Goal: Task Accomplishment & Management: Complete application form

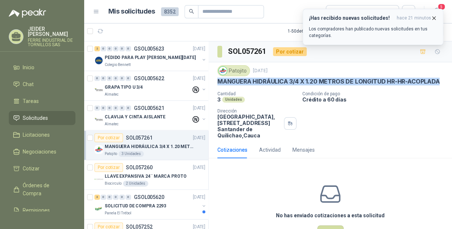
click at [437, 15] on button "¡Has recibido nuevas solicitudes! hace 21 minutos Los compradores han publicado…" at bounding box center [373, 27] width 141 height 36
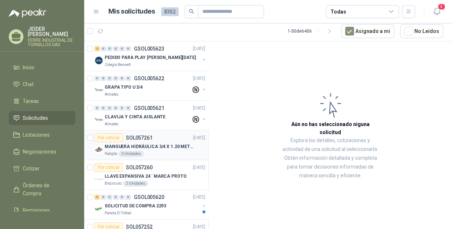
click at [148, 146] on p "MANGUERA HIDRÁULICA 3/4 X 1.20 METROS DE LONGITUD HR-HR-ACOPLADA" at bounding box center [150, 146] width 91 height 7
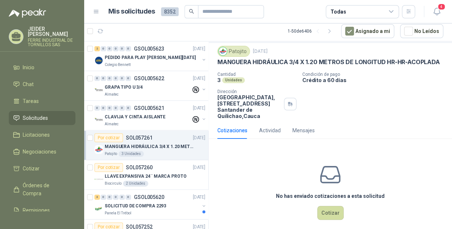
scroll to position [37, 0]
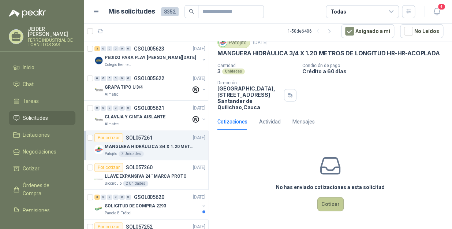
click at [331, 202] on button "Cotizar" at bounding box center [330, 204] width 26 height 14
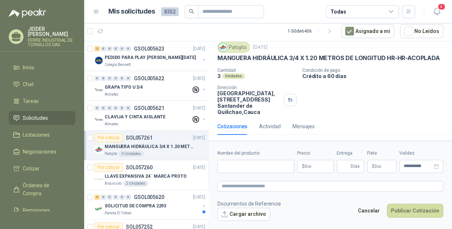
scroll to position [32, 0]
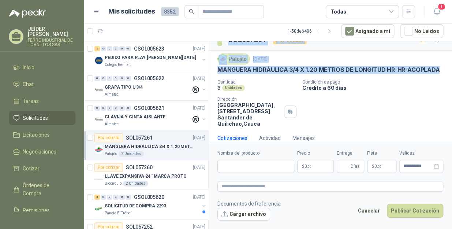
drag, startPoint x: 251, startPoint y: 56, endPoint x: 214, endPoint y: 46, distance: 37.7
click at [214, 46] on div "SOL057261 Por cotizar Patojito [DATE] MANGUERA HIDRÁULICA 3/4 X 1.20 METROS DE …" at bounding box center [330, 91] width 243 height 123
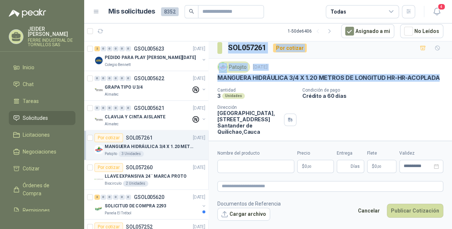
drag, startPoint x: 214, startPoint y: 46, endPoint x: 261, endPoint y: 87, distance: 61.9
click at [261, 82] on p "MANGUERA HIDRÁULICA 3/4 X 1.20 METROS DE LONGITUD HR-HR-ACOPLADA" at bounding box center [328, 78] width 222 height 8
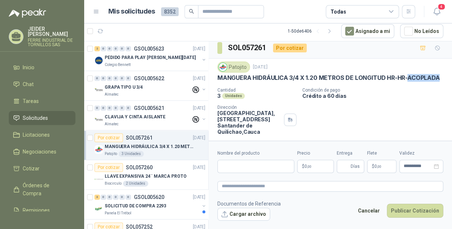
drag, startPoint x: 252, startPoint y: 81, endPoint x: 209, endPoint y: 83, distance: 43.2
click at [209, 83] on div "Patojito [DATE] MANGUERA HIDRÁULICA 3/4 X 1.20 METROS DE LONGITUD HR-HR-ACOPLAD…" at bounding box center [330, 98] width 243 height 79
click at [256, 82] on p "MANGUERA HIDRÁULICA 3/4 X 1.20 METROS DE LONGITUD HR-HR-ACOPLADA" at bounding box center [328, 78] width 222 height 8
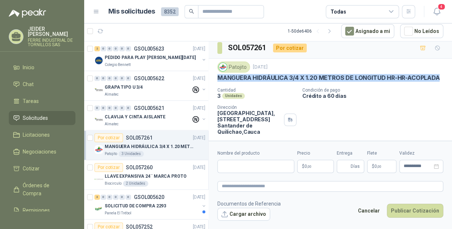
drag, startPoint x: 250, startPoint y: 86, endPoint x: 218, endPoint y: 77, distance: 33.3
click at [218, 77] on p "MANGUERA HIDRÁULICA 3/4 X 1.20 METROS DE LONGITUD HR-HR-ACOPLADA" at bounding box center [328, 78] width 222 height 8
copy p "MANGUERA HIDRÁULICA 3/4 X 1.20 METROS DE LONGITUD HR-HR-ACOPLADA"
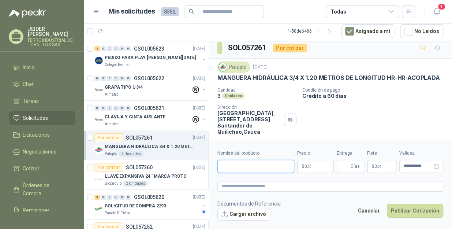
click at [255, 167] on input "Nombre del producto" at bounding box center [255, 166] width 77 height 13
paste input "**********"
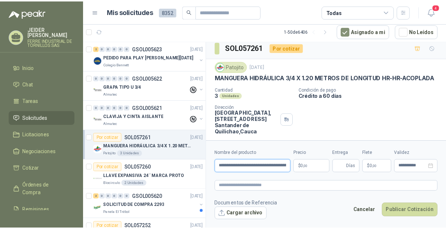
scroll to position [0, 87]
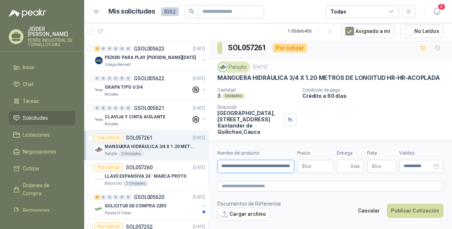
type input "**********"
click at [312, 164] on body "[PERSON_NAME] INDUSTRIAL DE TORNILLOS SAS Inicio Chat Tareas Solicitudes Licita…" at bounding box center [226, 114] width 452 height 229
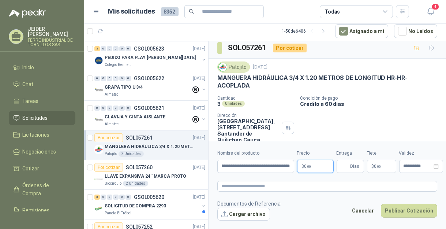
scroll to position [0, 0]
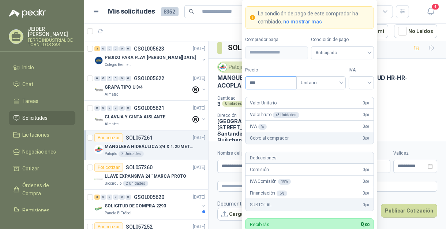
click at [289, 83] on input "***" at bounding box center [271, 82] width 51 height 12
type input "********"
click at [364, 86] on input "search" at bounding box center [361, 81] width 16 height 11
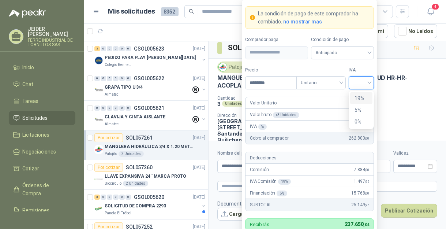
click at [367, 95] on div "19%" at bounding box center [362, 98] width 14 height 8
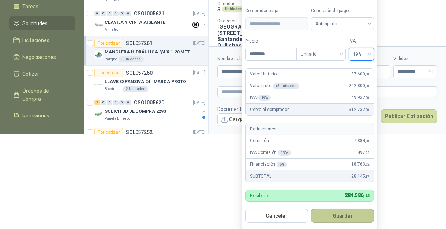
drag, startPoint x: 350, startPoint y: 219, endPoint x: 222, endPoint y: 178, distance: 134.4
click at [350, 219] on button "Guardar" at bounding box center [342, 216] width 63 height 14
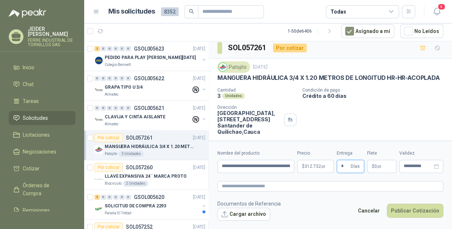
type input "*"
click at [380, 167] on span ",00" at bounding box center [379, 166] width 4 height 4
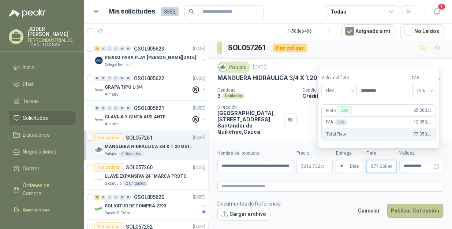
type input "********"
click at [415, 205] on button "Publicar Cotización" at bounding box center [415, 210] width 56 height 14
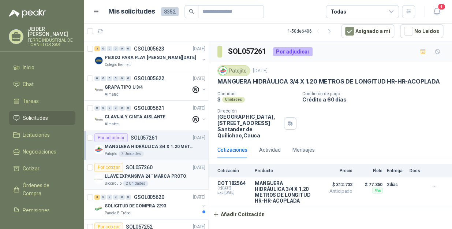
click at [164, 179] on div "LLAVE EXPANSIVA 24¨ MARCA PROTO" at bounding box center [155, 176] width 101 height 9
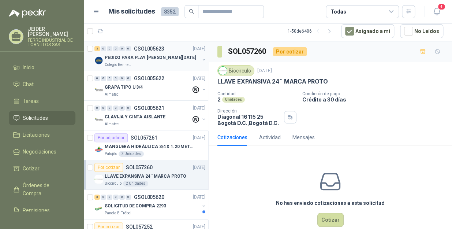
click at [150, 52] on div "2 0 0 0 0 0 GSOL005623 [DATE]" at bounding box center [150, 48] width 112 height 9
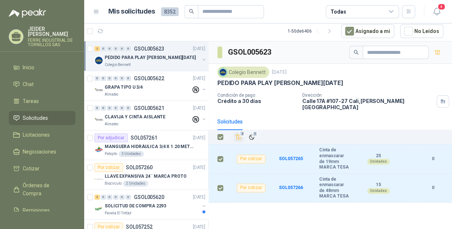
click at [243, 132] on button "2" at bounding box center [239, 137] width 10 height 10
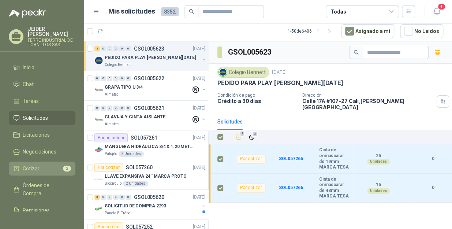
drag, startPoint x: 37, startPoint y: 157, endPoint x: 42, endPoint y: 157, distance: 5.1
click at [37, 161] on link "Cotizar 2" at bounding box center [42, 168] width 67 height 14
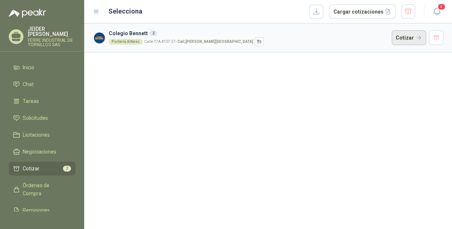
click at [401, 37] on button "Cotizar" at bounding box center [409, 37] width 34 height 15
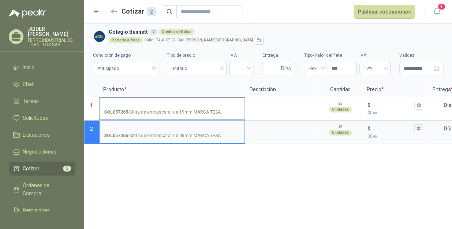
click at [171, 105] on input "SOL057265 - Cinta de enmascarar de 19mm MARCA TESA" at bounding box center [172, 104] width 136 height 5
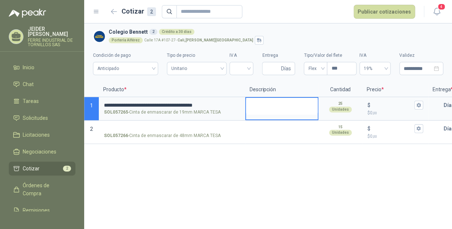
click at [261, 106] on textarea at bounding box center [282, 106] width 72 height 17
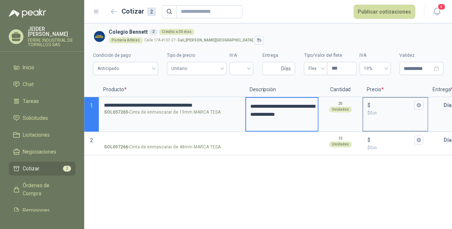
click at [375, 102] on input "$ $ 0 ,00" at bounding box center [392, 104] width 41 height 5
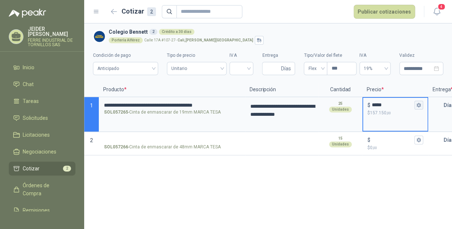
type input "*****"
click at [421, 103] on icon "button" at bounding box center [418, 104] width 5 height 5
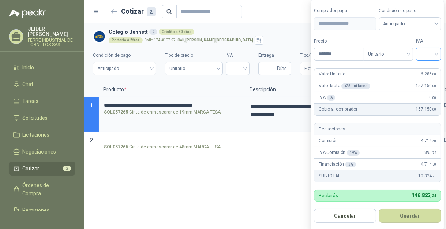
click at [432, 56] on input "search" at bounding box center [429, 53] width 16 height 11
click at [432, 70] on div "19%" at bounding box center [430, 69] width 14 height 8
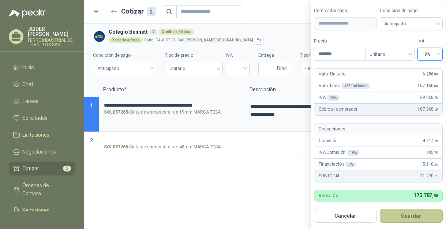
click at [421, 215] on button "Guardar" at bounding box center [411, 216] width 63 height 14
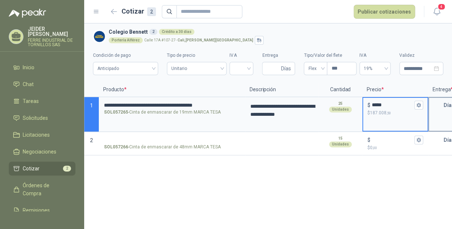
click at [436, 102] on input "text" at bounding box center [436, 105] width 15 height 15
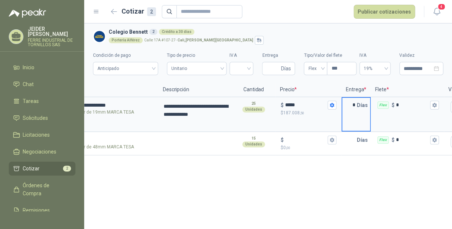
scroll to position [0, 113]
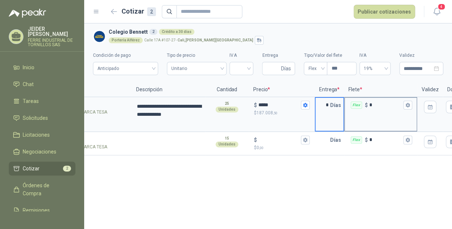
type input "*"
click at [376, 104] on input "*" at bounding box center [385, 104] width 33 height 5
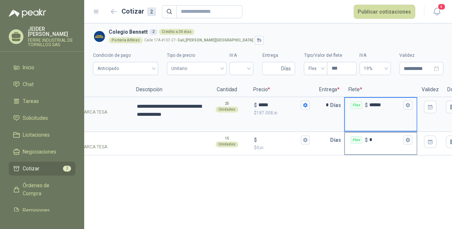
type input "******"
click at [379, 142] on input "*" at bounding box center [385, 139] width 33 height 5
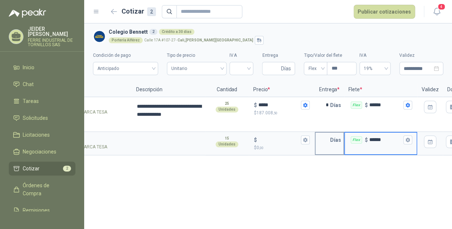
type input "******"
click at [324, 140] on input "text" at bounding box center [322, 139] width 15 height 15
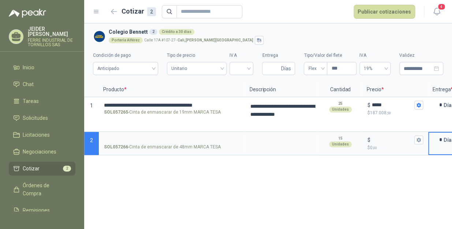
type input "*"
click at [122, 135] on label "SOL057266 - Cinta de enmascarar de 48mm MARCA TESA" at bounding box center [172, 142] width 145 height 21
click at [122, 137] on input "SOL057266 - Cinta de enmascarar de 48mm MARCA TESA" at bounding box center [172, 139] width 136 height 5
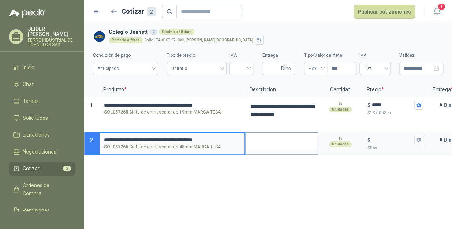
click at [286, 144] on textarea at bounding box center [282, 140] width 72 height 17
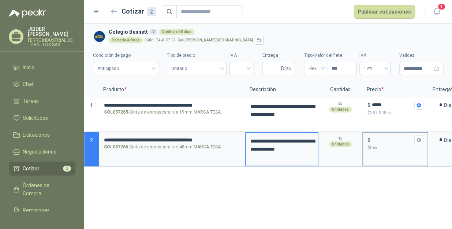
click at [373, 140] on input "$ $ 0 ,00" at bounding box center [392, 139] width 41 height 5
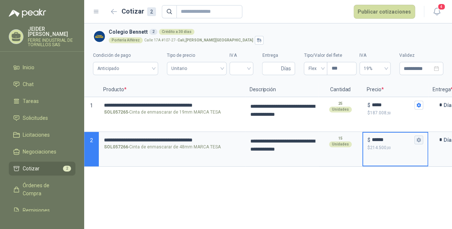
type input "******"
click at [418, 139] on icon "button" at bounding box center [419, 140] width 4 height 4
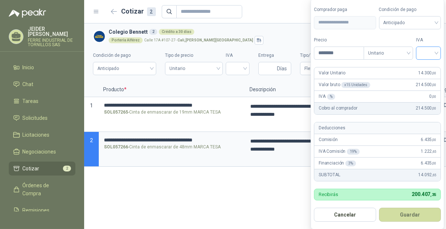
click at [435, 50] on input "search" at bounding box center [429, 52] width 16 height 11
click at [436, 65] on div "19%" at bounding box center [430, 68] width 14 height 8
click at [428, 221] on button "Guardar" at bounding box center [411, 215] width 63 height 14
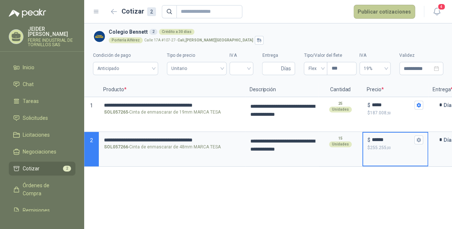
click at [375, 15] on button "Publicar cotizaciones" at bounding box center [384, 12] width 61 height 14
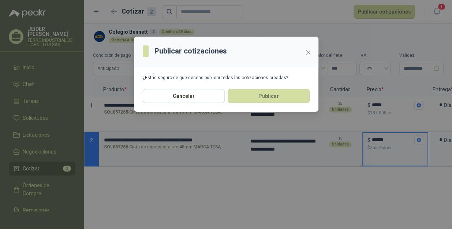
click at [258, 105] on div "Cancelar Publicar" at bounding box center [226, 100] width 184 height 23
click at [262, 100] on button "Publicar" at bounding box center [269, 96] width 82 height 14
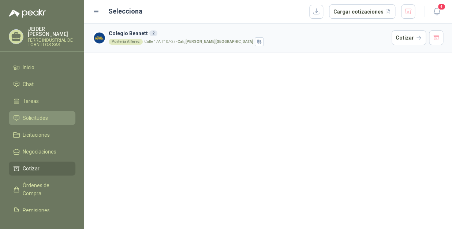
click at [25, 114] on span "Solicitudes" at bounding box center [35, 118] width 25 height 8
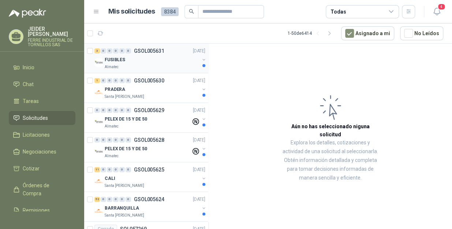
click at [137, 70] on div "Almatec" at bounding box center [152, 67] width 95 height 6
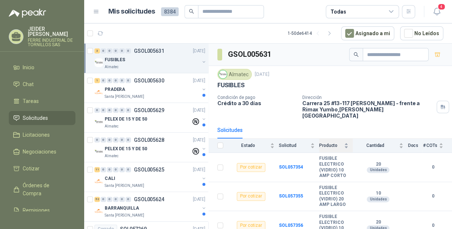
scroll to position [19, 0]
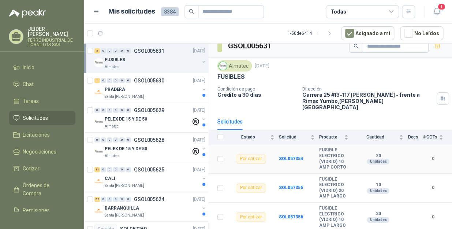
drag, startPoint x: 312, startPoint y: 126, endPoint x: 364, endPoint y: 139, distance: 53.9
click at [364, 139] on table "Estado Solicitud Producto Cantidad Docs # COTs Por cotizar SOL057354 FUSIBLE EL…" at bounding box center [330, 180] width 243 height 101
click at [143, 87] on div "PRADERA" at bounding box center [152, 89] width 95 height 9
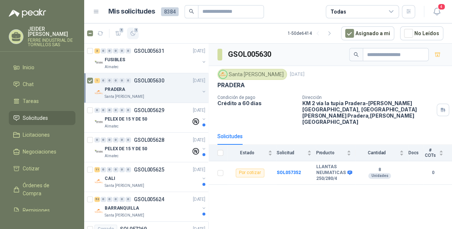
click at [130, 30] on icon "button" at bounding box center [133, 33] width 6 height 6
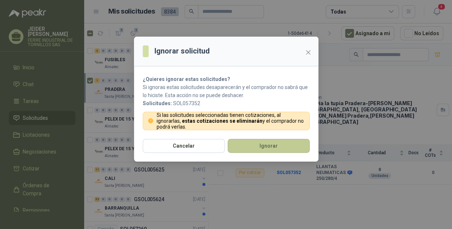
click at [254, 150] on button "Ignorar" at bounding box center [269, 146] width 82 height 14
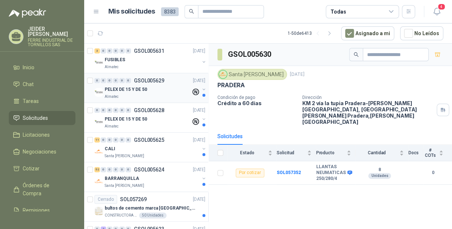
click at [145, 91] on p "PELEX DE 15 Y DE 50" at bounding box center [126, 89] width 42 height 7
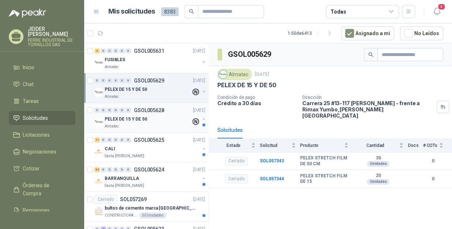
click at [151, 124] on div "Almatec" at bounding box center [148, 126] width 86 height 6
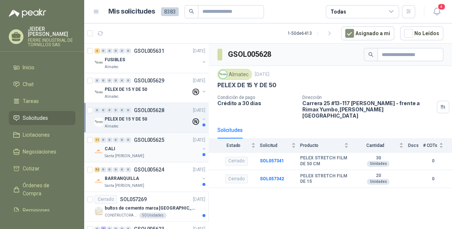
click at [134, 154] on p "Santa [PERSON_NAME]" at bounding box center [125, 156] width 40 height 6
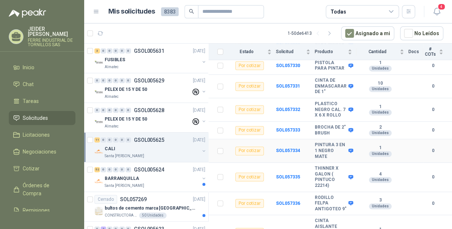
scroll to position [167, 0]
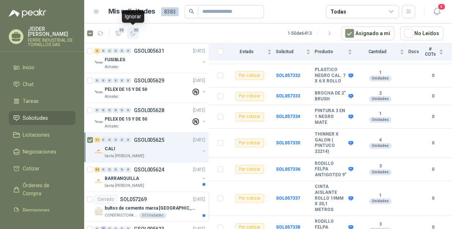
click at [133, 33] on icon "button" at bounding box center [133, 33] width 6 height 6
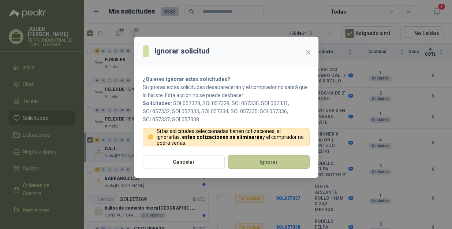
click at [242, 164] on button "Ignorar" at bounding box center [269, 162] width 82 height 14
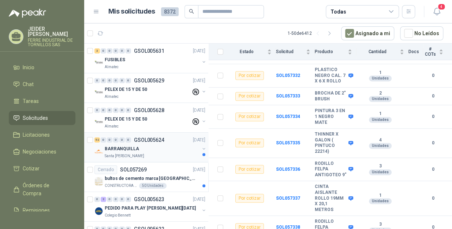
click at [146, 151] on div "BARRANQUILLA" at bounding box center [152, 148] width 95 height 9
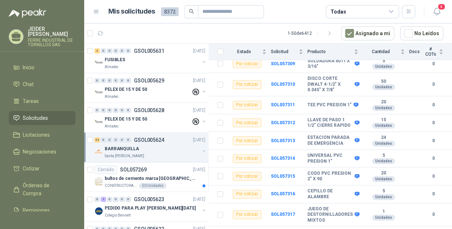
scroll to position [924, 0]
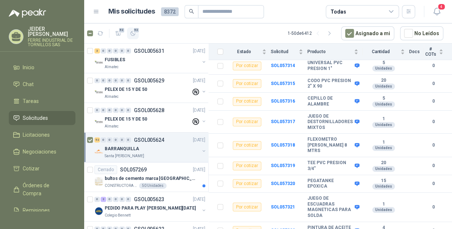
click at [136, 33] on button "52" at bounding box center [133, 33] width 12 height 12
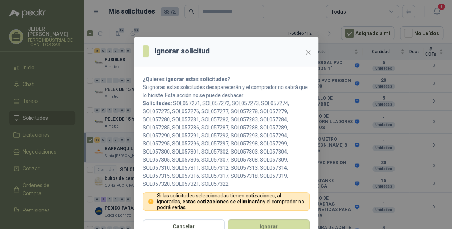
scroll to position [13, 0]
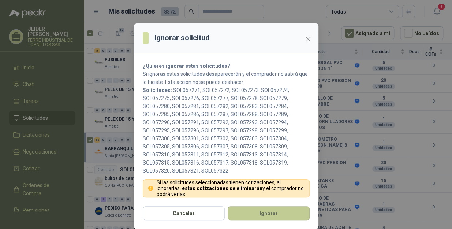
click at [268, 213] on button "Ignorar" at bounding box center [269, 213] width 82 height 14
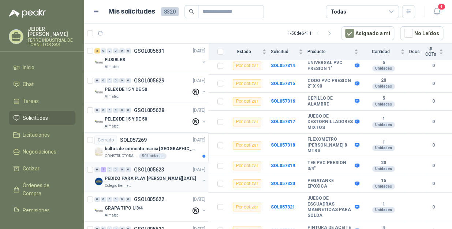
click at [138, 186] on div "Colegio Bennett" at bounding box center [152, 186] width 95 height 6
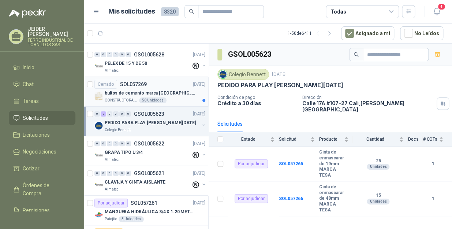
scroll to position [66, 0]
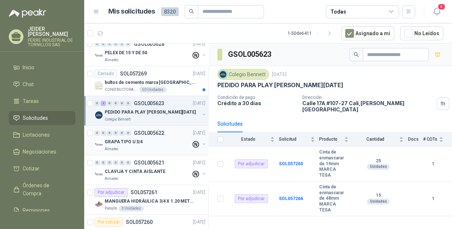
click at [130, 142] on p "GRAPA TIPO U 3/4" at bounding box center [124, 141] width 38 height 7
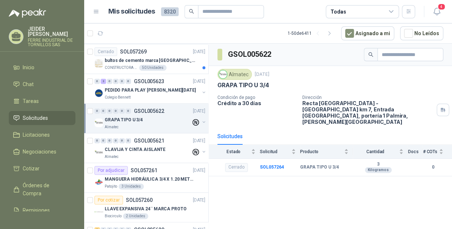
scroll to position [100, 0]
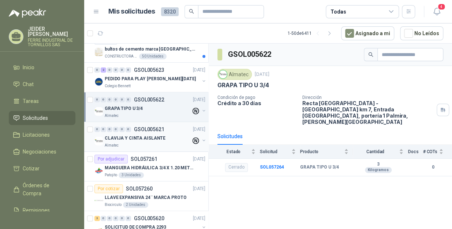
click at [141, 144] on div "Almatec" at bounding box center [148, 145] width 86 height 6
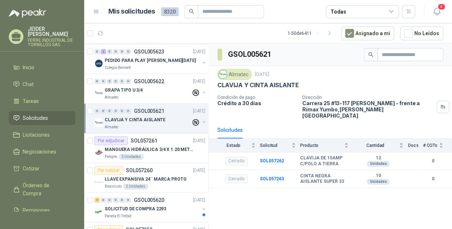
scroll to position [133, 0]
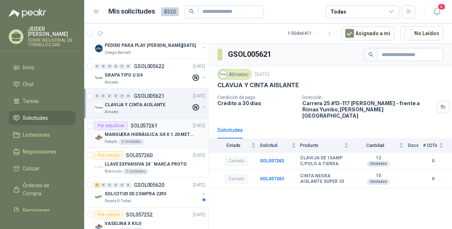
click at [158, 135] on p "MANGUERA HIDRÁULICA 3/4 X 1.20 METROS DE LONGITUD HR-HR-ACOPLADA" at bounding box center [150, 134] width 91 height 7
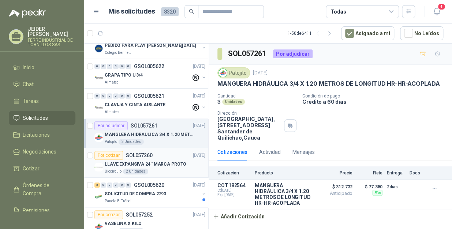
click at [163, 164] on p "LLAVE EXPANSIVA 24¨ MARCA PROTO" at bounding box center [146, 164] width 82 height 7
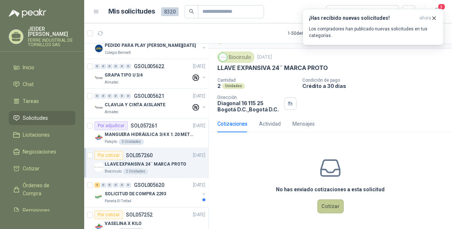
click at [331, 204] on button "Cotizar" at bounding box center [330, 206] width 26 height 14
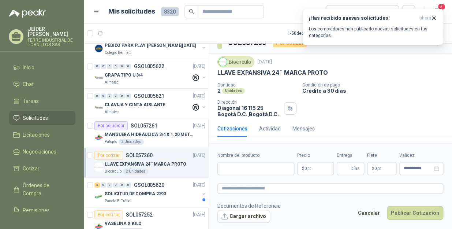
scroll to position [11, 0]
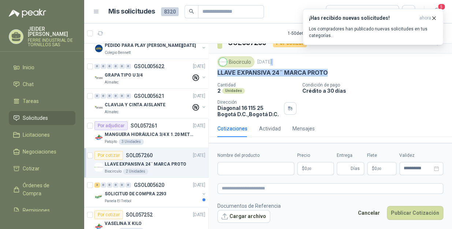
drag, startPoint x: 331, startPoint y: 68, endPoint x: 269, endPoint y: 66, distance: 62.2
click at [269, 66] on div "Biocirculo [DATE] LLAVE EXPANSIVA 24¨ MARCA PROTO" at bounding box center [330, 66] width 226 height 20
drag, startPoint x: 269, startPoint y: 66, endPoint x: 332, endPoint y: 59, distance: 63.0
click at [332, 59] on div "Biocirculo [DATE]" at bounding box center [330, 61] width 226 height 11
drag, startPoint x: 329, startPoint y: 75, endPoint x: 215, endPoint y: 76, distance: 114.2
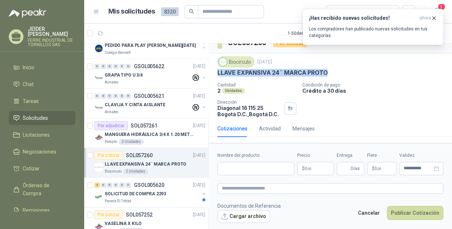
click at [215, 76] on div "Biocirculo [DATE] LLAVE EXPANSIVA 24¨ MARCA PROTO Cantidad 2 Unidades Condición…" at bounding box center [330, 86] width 243 height 67
copy p "LLAVE EXPANSIVA 24¨ MARCA PROTO"
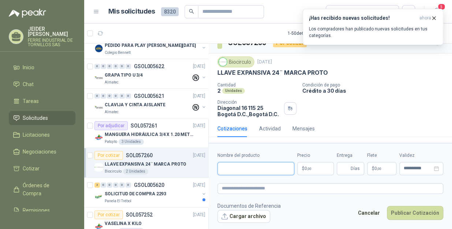
click at [231, 171] on input "Nombre del producto" at bounding box center [255, 168] width 77 height 13
paste input "**********"
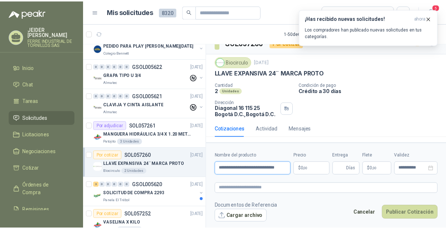
scroll to position [0, 8]
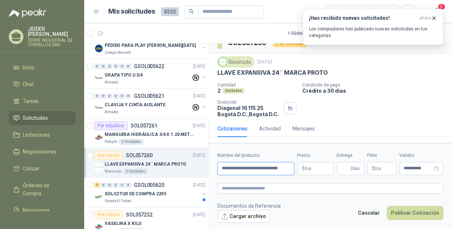
type input "**********"
click at [315, 166] on body "[PERSON_NAME] INDUSTRIAL DE TORNILLOS SAS Inicio Chat Tareas Solicitudes Licita…" at bounding box center [226, 114] width 452 height 229
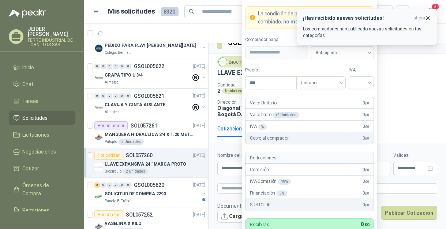
click at [432, 17] on button "¡Has recibido nuevas solicitudes! ahora Los compradores han publicado nuevas so…" at bounding box center [367, 27] width 141 height 36
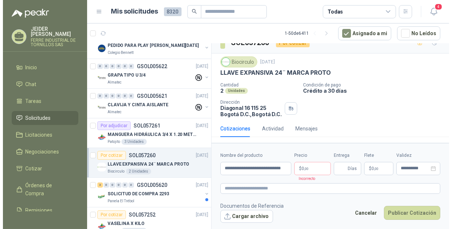
scroll to position [11, 0]
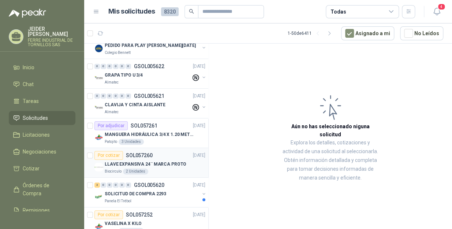
click at [162, 166] on p "LLAVE EXPANSIVA 24¨ MARCA PROTO" at bounding box center [146, 164] width 82 height 7
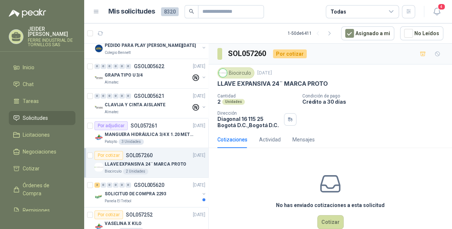
scroll to position [16, 0]
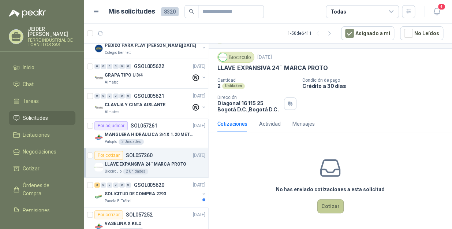
click at [332, 203] on button "Cotizar" at bounding box center [330, 206] width 26 height 14
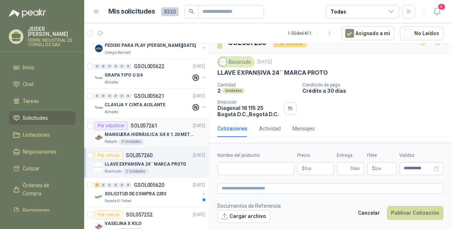
scroll to position [11, 0]
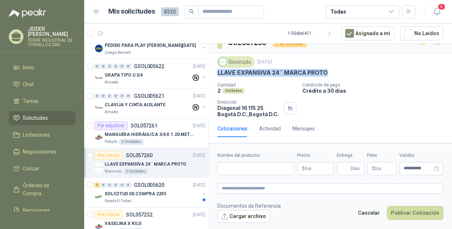
drag, startPoint x: 329, startPoint y: 72, endPoint x: 216, endPoint y: 74, distance: 113.5
click at [216, 74] on div "Biocirculo [DATE] LLAVE EXPANSIVA 24¨ MARCA PROTO Cantidad 2 Unidades Condición…" at bounding box center [330, 86] width 243 height 67
copy p "LLAVE EXPANSIVA 24¨ MARCA PROTO"
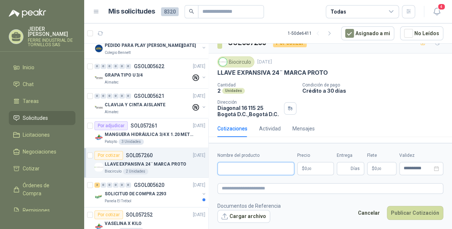
click at [238, 166] on input "Nombre del producto" at bounding box center [255, 168] width 77 height 13
paste input "**********"
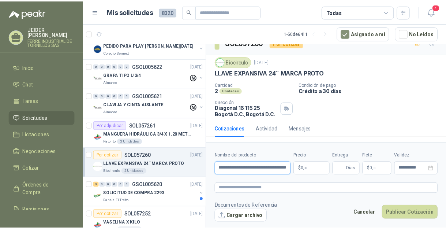
scroll to position [0, 21]
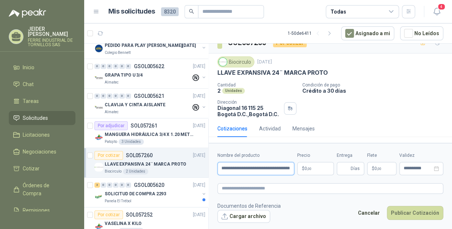
type input "**********"
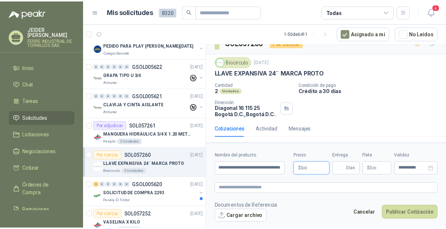
scroll to position [16, 0]
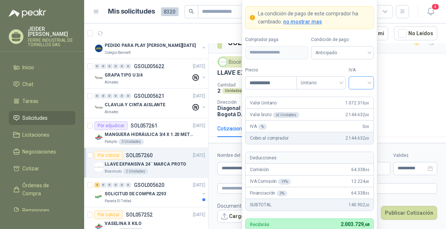
type input "**********"
click at [368, 78] on input "search" at bounding box center [361, 81] width 16 height 11
click at [369, 96] on div "19%" at bounding box center [361, 98] width 22 height 12
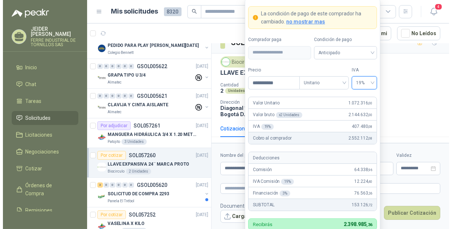
scroll to position [18, 0]
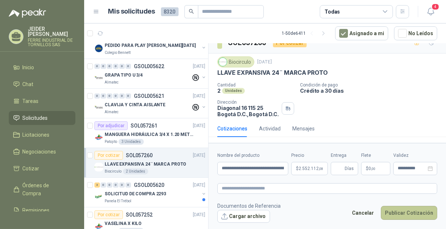
click at [406, 216] on button "Publicar Cotización" at bounding box center [409, 213] width 56 height 14
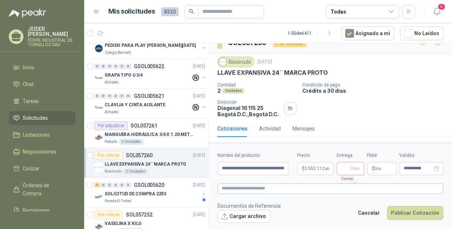
scroll to position [11, 0]
type input "*"
click at [371, 169] on p "$ 0 ,00" at bounding box center [381, 168] width 29 height 13
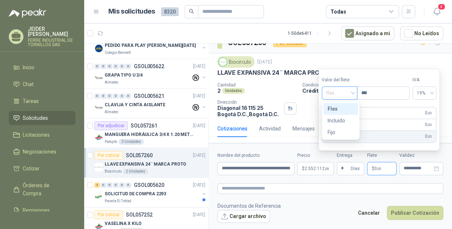
click at [350, 91] on span "Flex" at bounding box center [339, 92] width 27 height 11
click at [347, 121] on div "Incluido" at bounding box center [341, 120] width 26 height 8
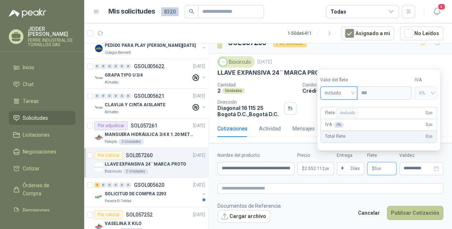
click at [428, 212] on button "Publicar Cotización" at bounding box center [415, 213] width 56 height 14
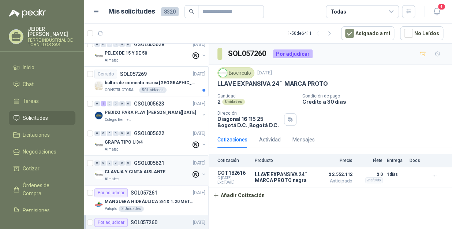
scroll to position [33, 0]
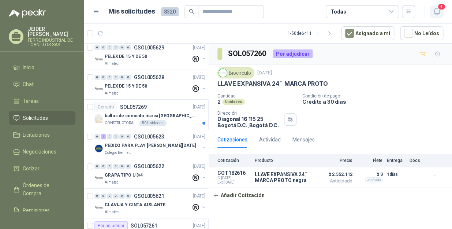
click at [434, 12] on icon "button" at bounding box center [436, 11] width 9 height 9
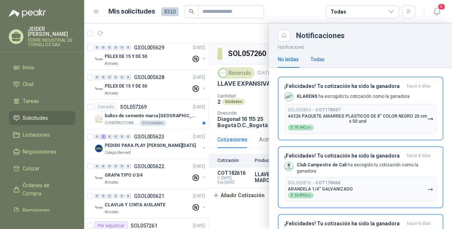
click at [324, 61] on div "Todas" at bounding box center [317, 59] width 14 height 8
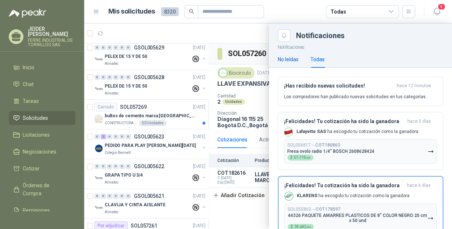
click at [280, 58] on div "No leídas" at bounding box center [288, 59] width 21 height 8
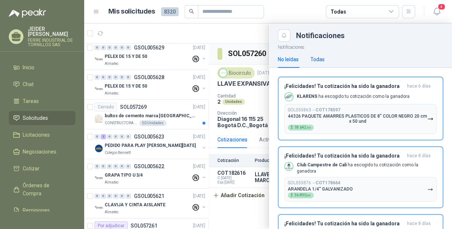
click at [310, 59] on div "Todas" at bounding box center [317, 59] width 14 height 8
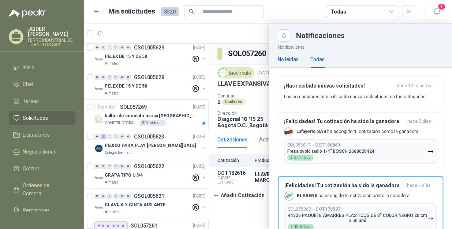
click at [294, 59] on div "No leídas" at bounding box center [288, 59] width 21 height 8
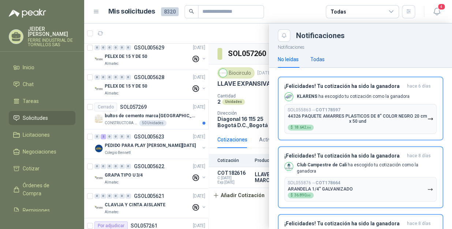
click at [311, 56] on div "Todas" at bounding box center [317, 59] width 14 height 8
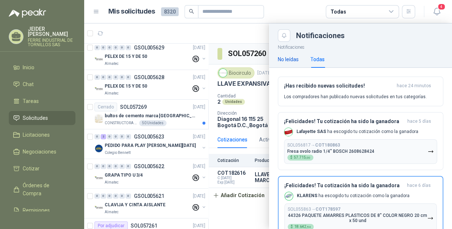
click at [290, 58] on div "No leídas" at bounding box center [288, 59] width 21 height 8
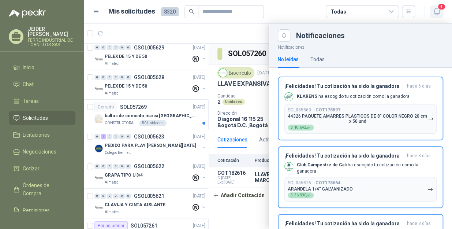
click at [442, 10] on span "4" at bounding box center [441, 6] width 8 height 7
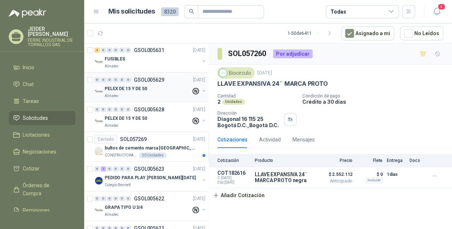
scroll to position [0, 0]
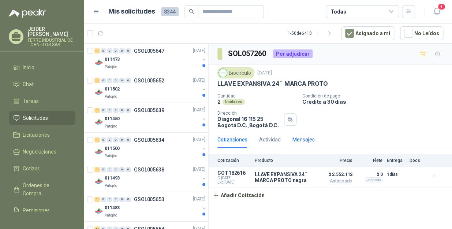
click at [309, 140] on div "Mensajes" at bounding box center [303, 139] width 22 height 8
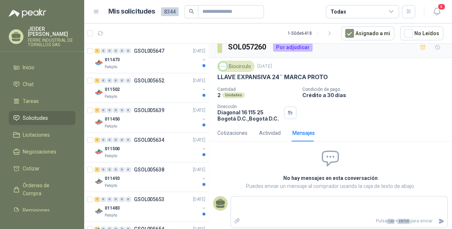
scroll to position [7, 0]
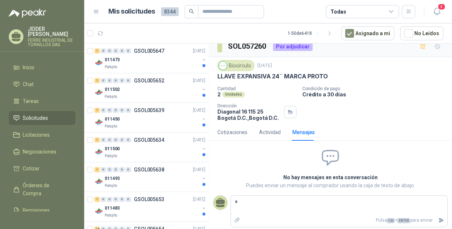
type textarea "**"
type textarea "***"
type textarea "****"
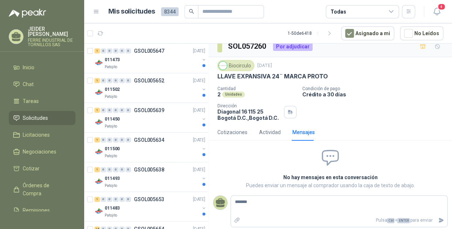
type textarea "********"
type textarea "*********"
type textarea "**********"
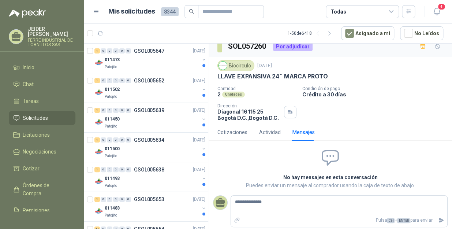
type textarea "**********"
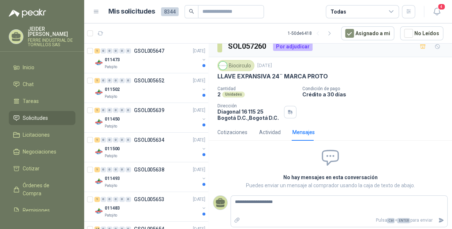
type textarea "**********"
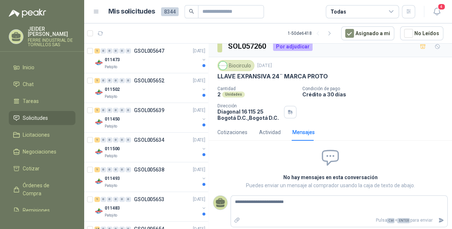
type textarea "**********"
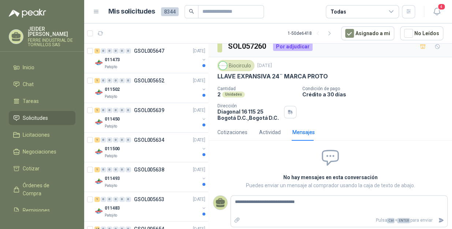
type textarea "**********"
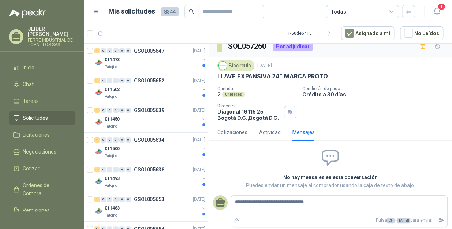
type textarea "**********"
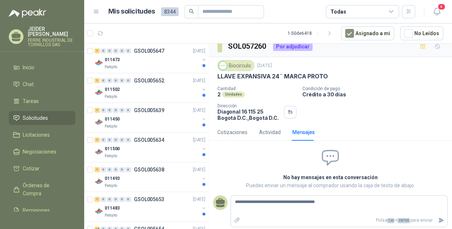
type textarea "**********"
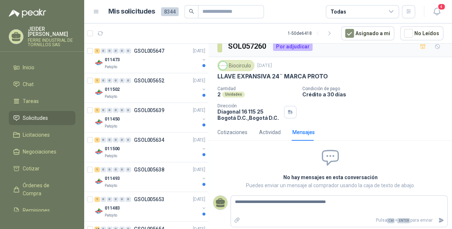
type textarea "**********"
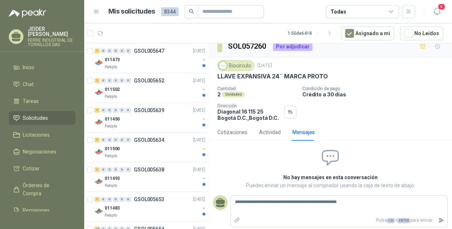
type textarea "**********"
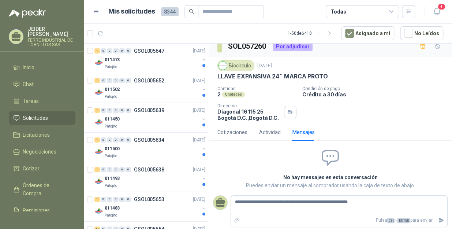
type textarea "**********"
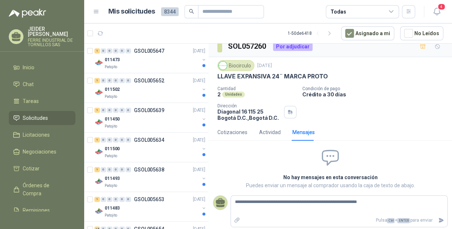
type textarea "**********"
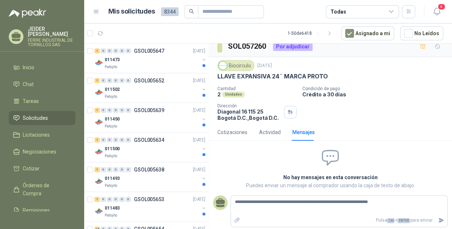
type textarea "**********"
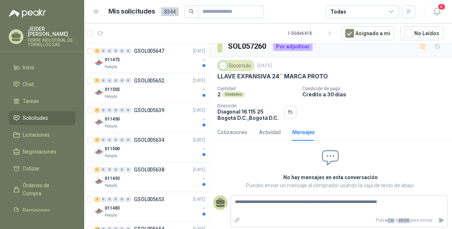
type textarea "**********"
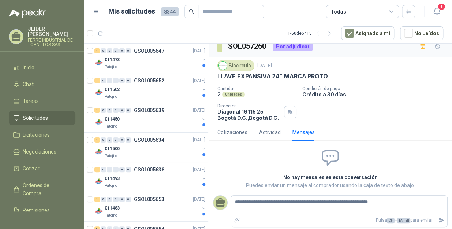
type textarea "**********"
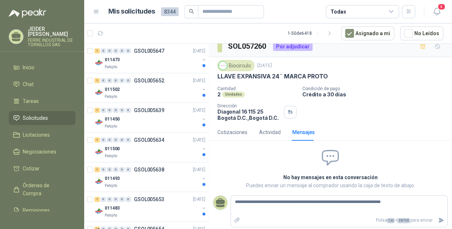
type textarea "**********"
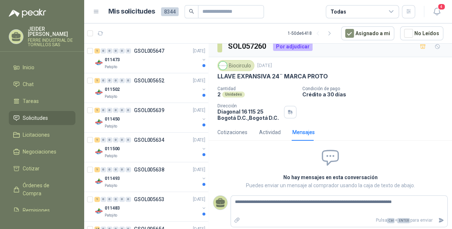
type textarea "**********"
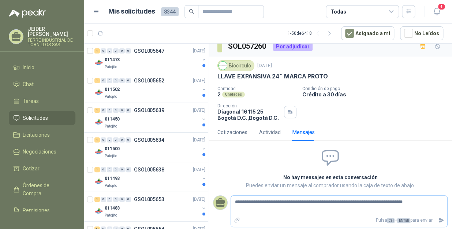
type textarea "**********"
click at [438, 220] on icon "Enviar" at bounding box center [441, 220] width 6 height 6
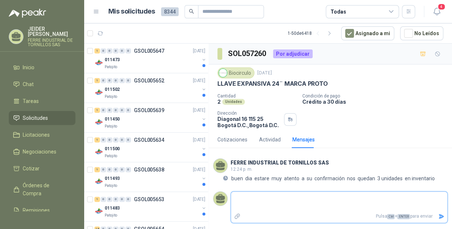
scroll to position [0, 0]
click at [148, 68] on div "Patojito" at bounding box center [152, 67] width 95 height 6
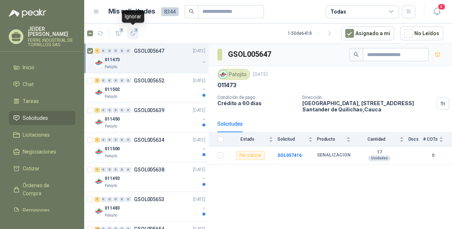
click at [131, 33] on icon "button" at bounding box center [133, 33] width 6 height 6
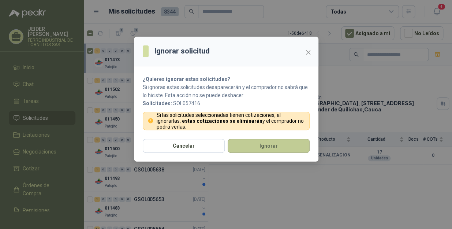
click at [249, 145] on button "Ignorar" at bounding box center [269, 146] width 82 height 14
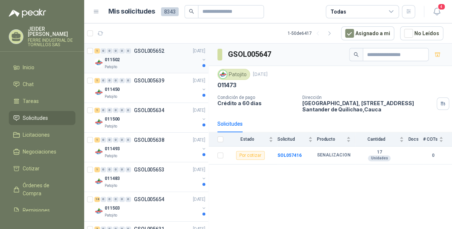
click at [166, 67] on div "Patojito" at bounding box center [152, 67] width 95 height 6
click at [87, 49] on div "1 0 0 0 0 0 GSOL005652 25/09/25 011502 Patojito" at bounding box center [146, 59] width 124 height 30
click at [132, 36] on icon "button" at bounding box center [133, 33] width 6 height 6
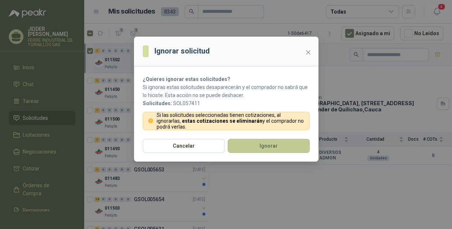
click at [249, 147] on button "Ignorar" at bounding box center [269, 146] width 82 height 14
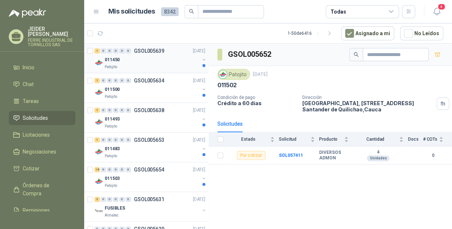
click at [135, 60] on div "011450" at bounding box center [152, 59] width 95 height 9
click at [138, 37] on button "1" at bounding box center [133, 33] width 12 height 12
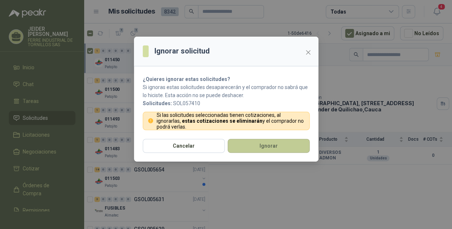
click at [255, 139] on button "Ignorar" at bounding box center [269, 146] width 82 height 14
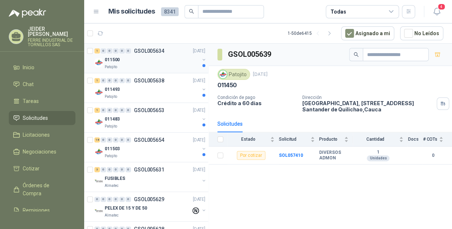
click at [136, 60] on div "011500" at bounding box center [152, 59] width 95 height 9
click at [129, 34] on button "1" at bounding box center [133, 33] width 12 height 12
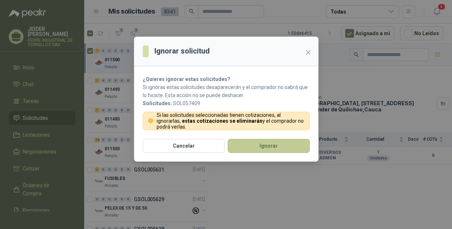
click at [257, 149] on button "Ignorar" at bounding box center [269, 146] width 82 height 14
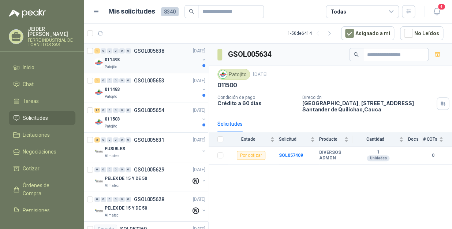
click at [142, 66] on div "Patojito" at bounding box center [152, 67] width 95 height 6
click at [134, 34] on icon "button" at bounding box center [133, 33] width 6 height 6
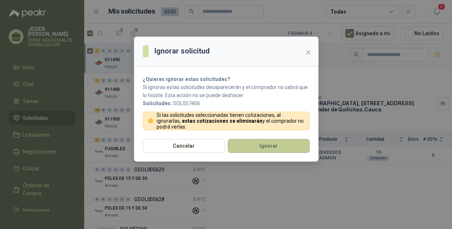
click at [276, 147] on button "Ignorar" at bounding box center [269, 146] width 82 height 14
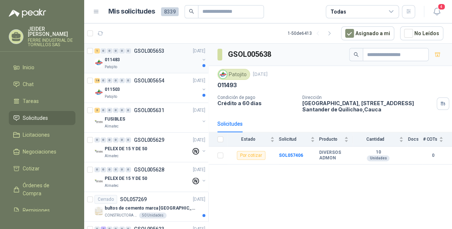
click at [130, 59] on div "011483" at bounding box center [152, 59] width 95 height 9
click at [119, 66] on div "Patojito" at bounding box center [152, 67] width 95 height 6
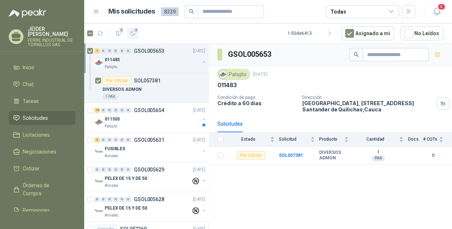
click at [131, 35] on icon "button" at bounding box center [133, 33] width 6 height 6
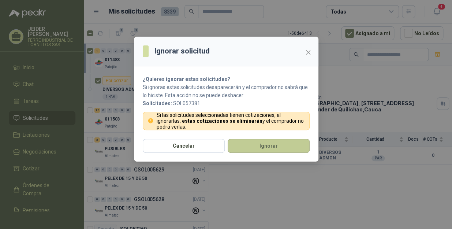
click at [265, 143] on button "Ignorar" at bounding box center [269, 146] width 82 height 14
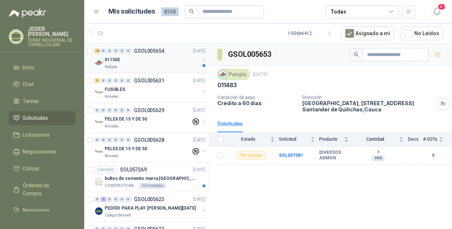
click at [140, 60] on div "011503" at bounding box center [152, 59] width 95 height 9
click at [134, 31] on span "18" at bounding box center [136, 30] width 7 height 6
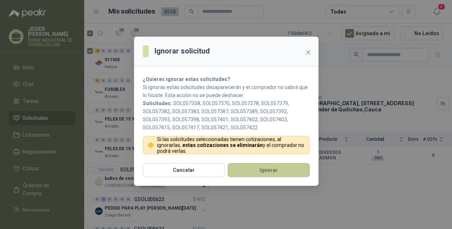
click at [263, 171] on button "Ignorar" at bounding box center [269, 170] width 82 height 14
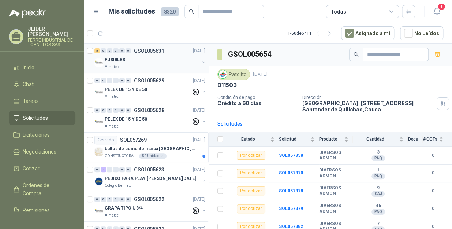
click at [160, 61] on div "FUSIBLES" at bounding box center [152, 59] width 95 height 9
